Goal: Task Accomplishment & Management: Use online tool/utility

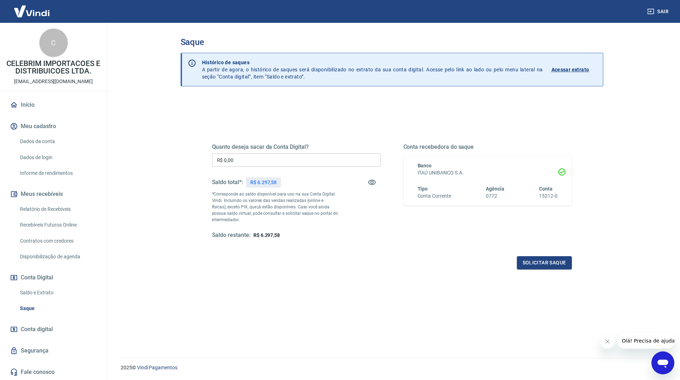
click at [250, 157] on input "R$ 0,00" at bounding box center [296, 160] width 168 height 13
type input "R$ 6.297,58"
click at [316, 265] on div "Solicitar saque" at bounding box center [392, 262] width 360 height 13
click at [540, 261] on button "Solicitar saque" at bounding box center [544, 262] width 55 height 13
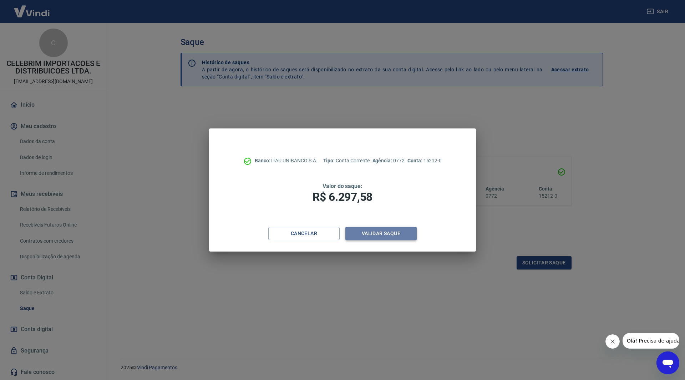
click at [396, 235] on button "Validar saque" at bounding box center [381, 233] width 71 height 13
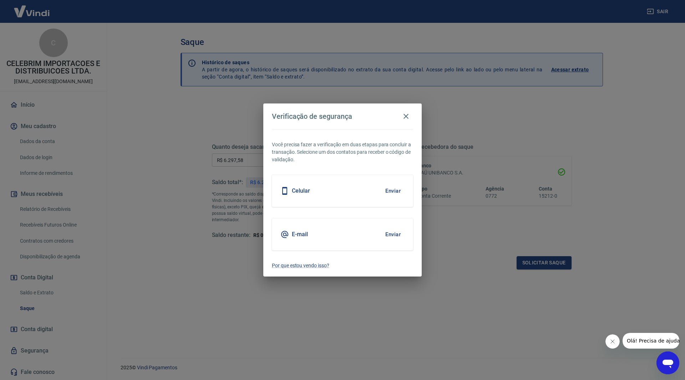
click at [392, 233] on button "Enviar" at bounding box center [393, 234] width 23 height 15
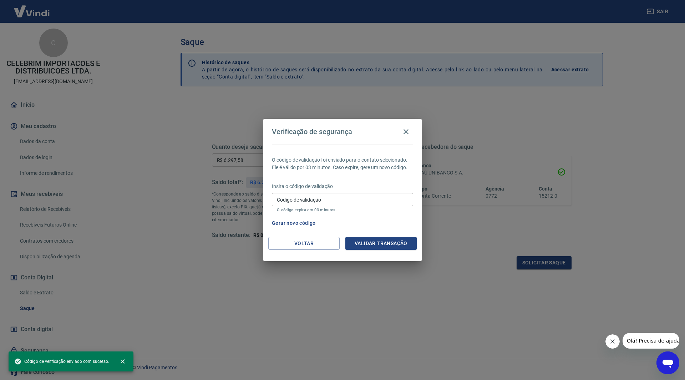
drag, startPoint x: 638, startPoint y: 252, endPoint x: 632, endPoint y: 252, distance: 6.4
click at [638, 252] on div "Verificação de segurança O código de validação foi enviado para o contato selec…" at bounding box center [342, 190] width 685 height 380
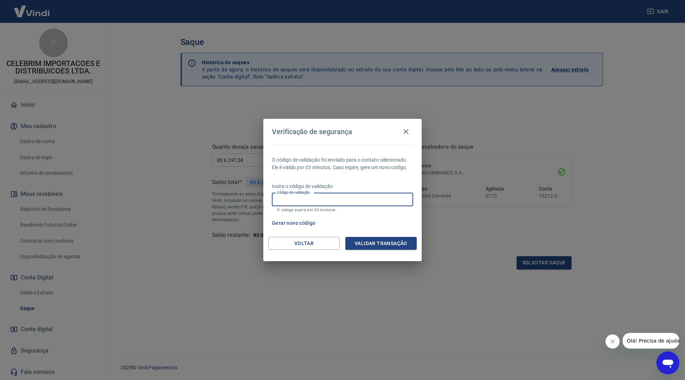
click at [321, 204] on input "Código de validação" at bounding box center [342, 199] width 141 height 13
type input "920592"
click at [366, 240] on button "Validar transação" at bounding box center [381, 243] width 71 height 13
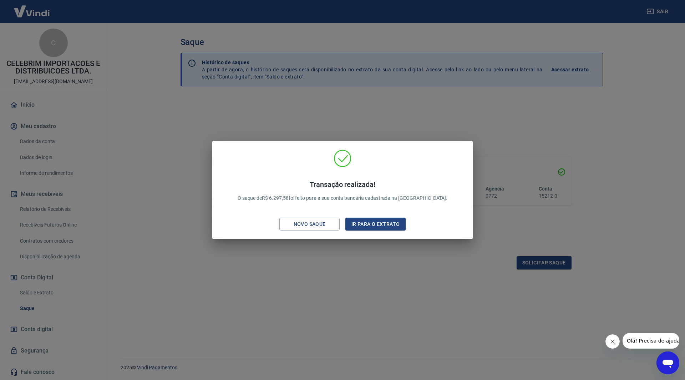
click at [381, 301] on div "Transação realizada! O saque de R$ 6.297,58 foi feito para a sua conta bancária…" at bounding box center [342, 190] width 685 height 380
